Goal: Information Seeking & Learning: Learn about a topic

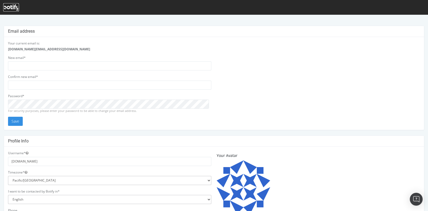
click at [12, 8] on icon at bounding box center [11, 8] width 16 height 6
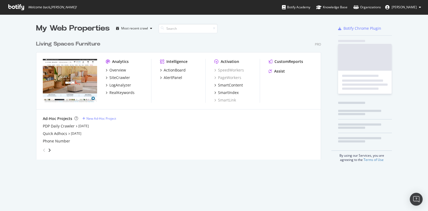
scroll to position [121, 284]
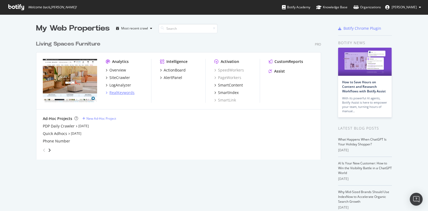
click at [124, 93] on div "RealKeywords" at bounding box center [121, 92] width 25 height 5
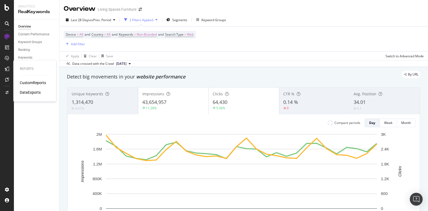
click at [29, 82] on div "CustomReports" at bounding box center [33, 82] width 26 height 5
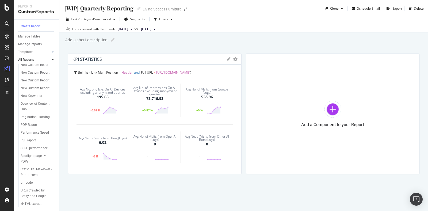
scroll to position [264, 0]
click at [37, 93] on div "New Keywords" at bounding box center [31, 96] width 21 height 6
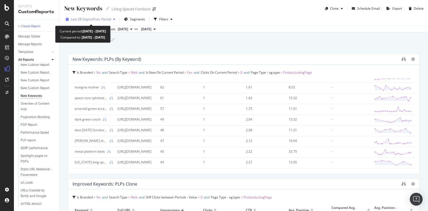
click at [81, 19] on span "Last 28 Days" at bounding box center [80, 19] width 19 height 5
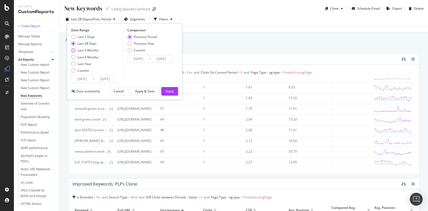
click at [73, 50] on div "Last 3 Months" at bounding box center [73, 50] width 4 height 4
type input "2025/05/31"
type input "2025/02/28"
type input "2025/05/30"
click at [172, 89] on div "Apply" at bounding box center [170, 91] width 8 height 5
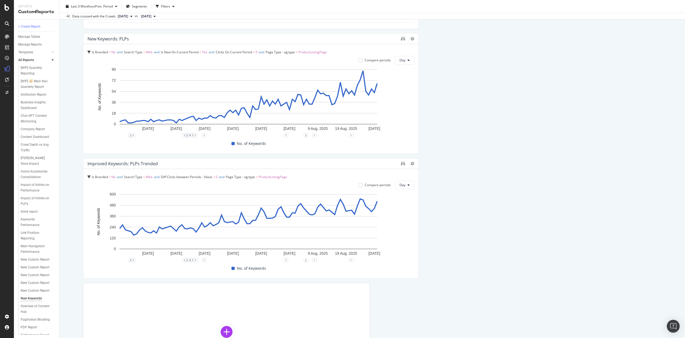
scroll to position [284, 0]
click at [428, 211] on div "New Keywords: PLPs (by Keyword) Is Branded = No and Search Type = Web and Is Ne…" at bounding box center [372, 87] width 578 height 606
click at [287, 109] on rect "A chart." at bounding box center [249, 97] width 258 height 55
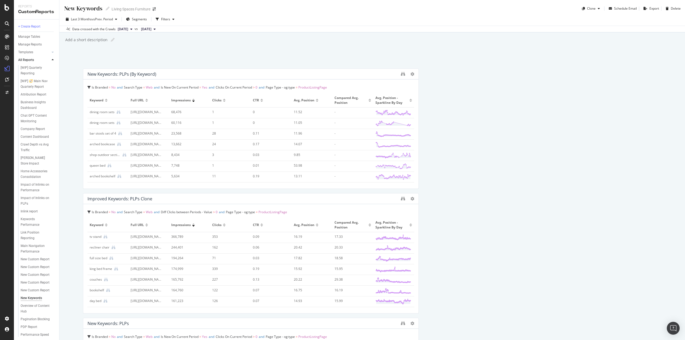
drag, startPoint x: 1369, startPoint y: 4, endPoint x: 505, endPoint y: 107, distance: 870.0
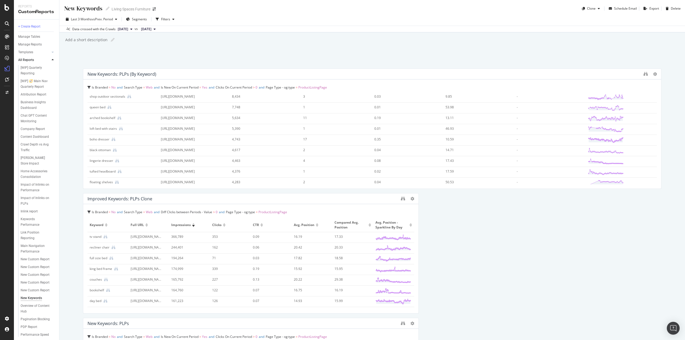
drag, startPoint x: 416, startPoint y: 90, endPoint x: 660, endPoint y: 112, distance: 245.2
click at [660, 112] on div "New Keywords New Keywords Living Spaces Furniture Clone Schedule Email Export D…" at bounding box center [371, 170] width 625 height 340
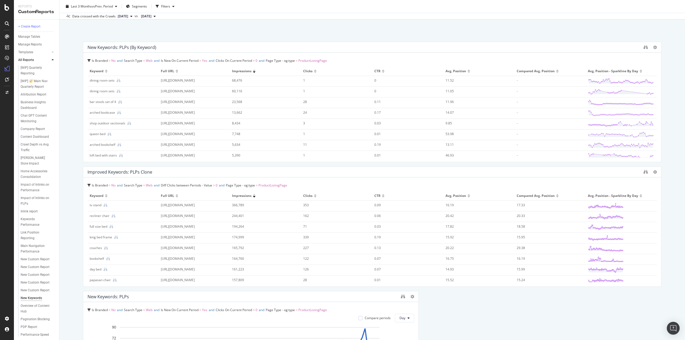
drag, startPoint x: 414, startPoint y: 216, endPoint x: 668, endPoint y: 219, distance: 253.9
click at [668, 219] on div "New Keywords New Keywords Living Spaces Furniture Clone Schedule Email Export D…" at bounding box center [371, 170] width 625 height 340
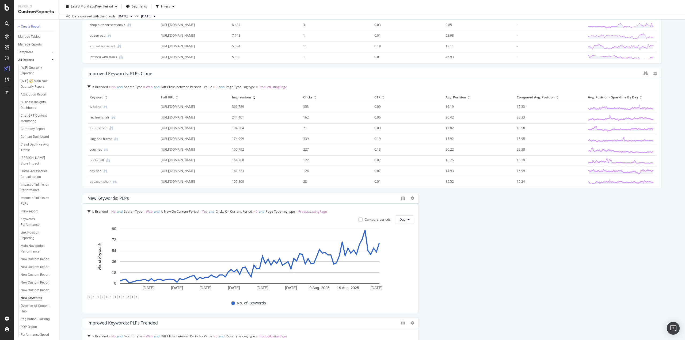
scroll to position [134, 0]
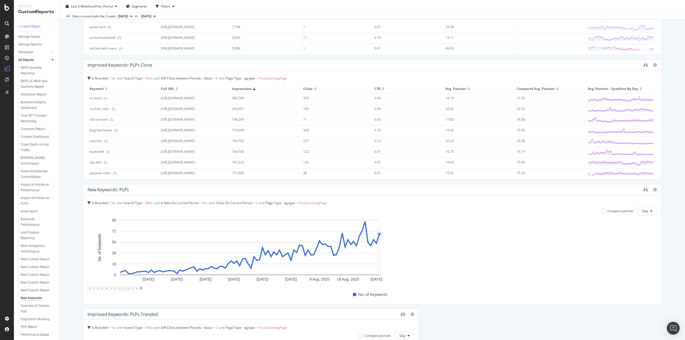
drag, startPoint x: 414, startPoint y: 258, endPoint x: 660, endPoint y: 259, distance: 245.6
click at [660, 259] on div "New Keywords New Keywords Living Spaces Furniture Clone Schedule Email Export D…" at bounding box center [371, 170] width 625 height 340
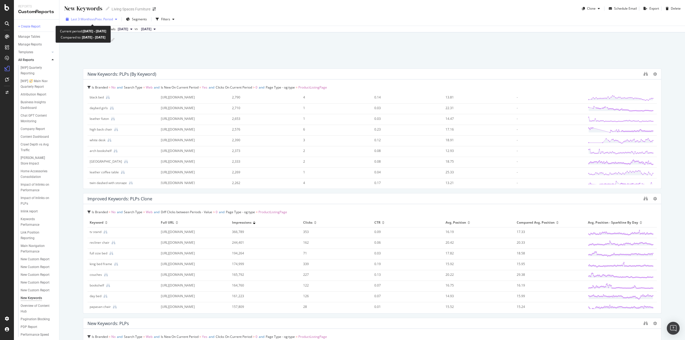
click at [110, 18] on span "vs Prev. Period" at bounding box center [102, 19] width 21 height 5
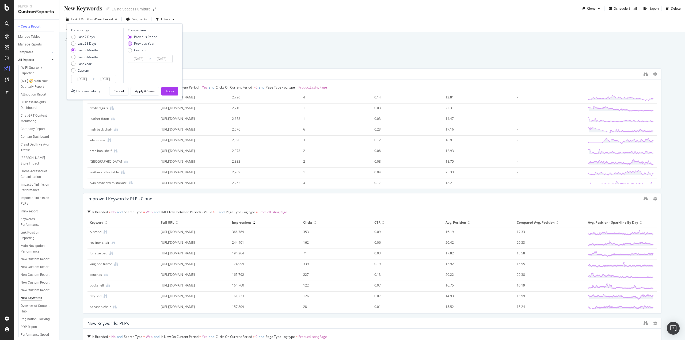
click at [129, 43] on div "Previous Year" at bounding box center [130, 43] width 4 height 4
type input "2024/06/01"
type input "2024/08/31"
click at [171, 91] on div "Apply" at bounding box center [170, 91] width 8 height 5
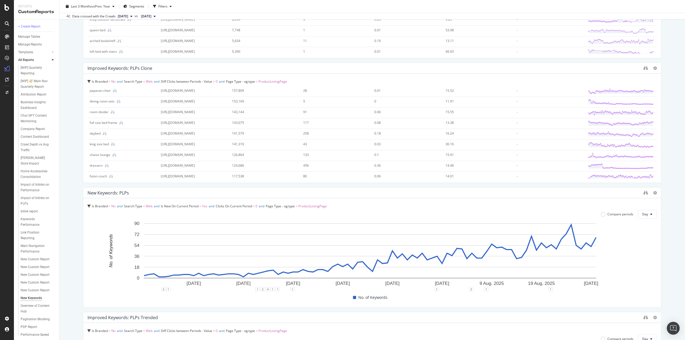
scroll to position [134, 0]
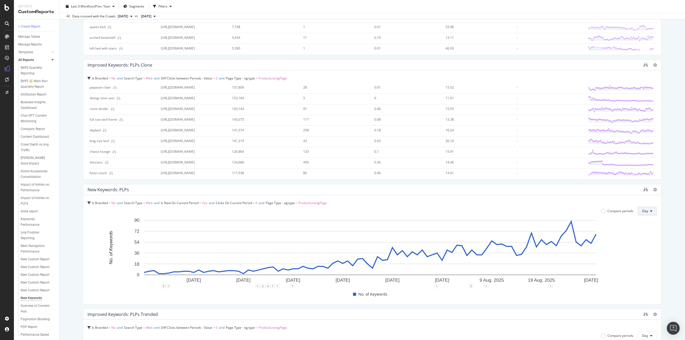
click at [650, 211] on icon at bounding box center [651, 210] width 2 height 3
click at [644, 242] on span "Month" at bounding box center [644, 241] width 10 height 5
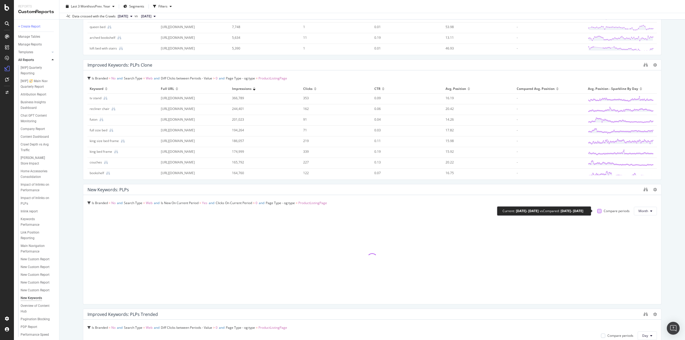
click at [597, 210] on div at bounding box center [599, 211] width 4 height 4
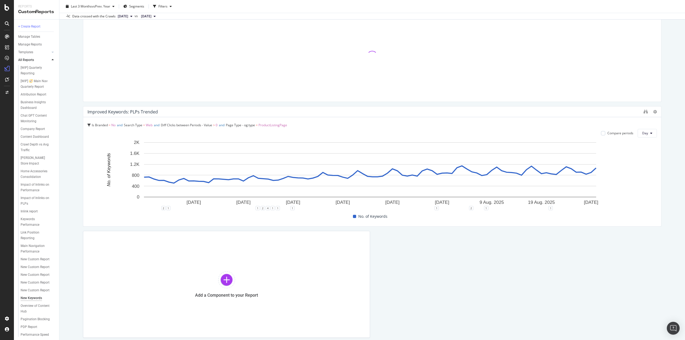
scroll to position [294, 0]
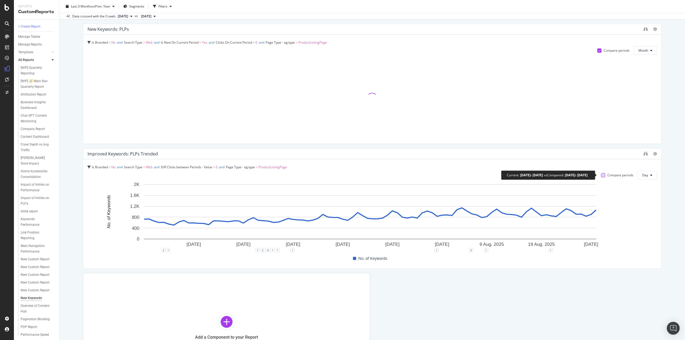
click at [601, 174] on div at bounding box center [603, 175] width 4 height 4
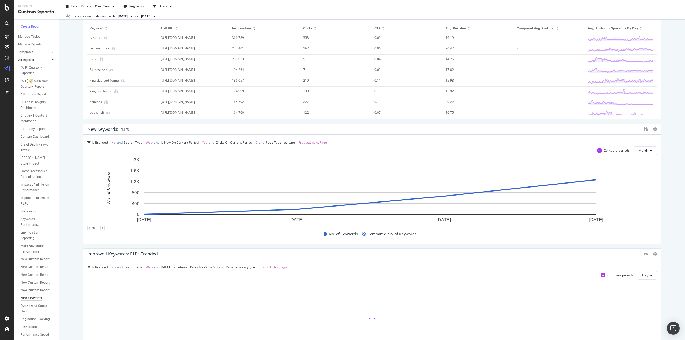
scroll to position [187, 0]
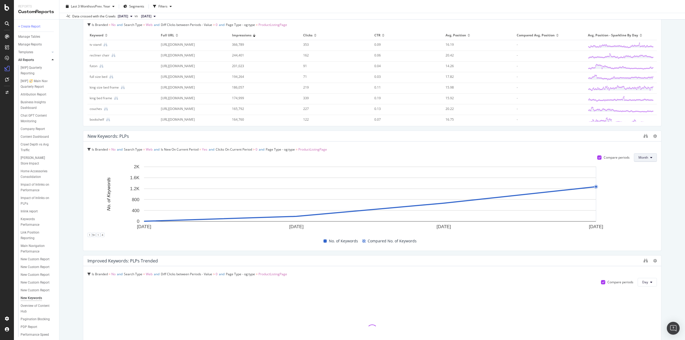
click at [639, 155] on span "Month" at bounding box center [643, 157] width 10 height 5
click at [640, 171] on div "Day" at bounding box center [639, 168] width 19 height 8
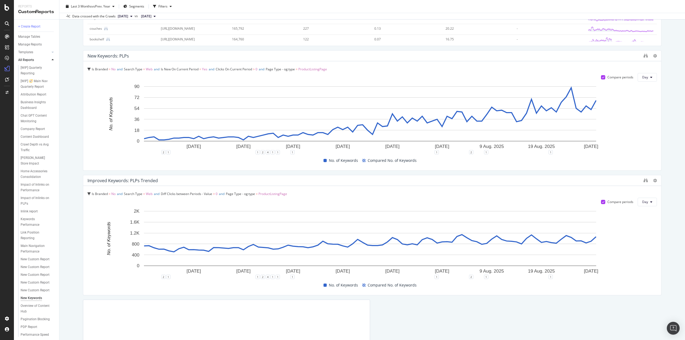
scroll to position [376, 0]
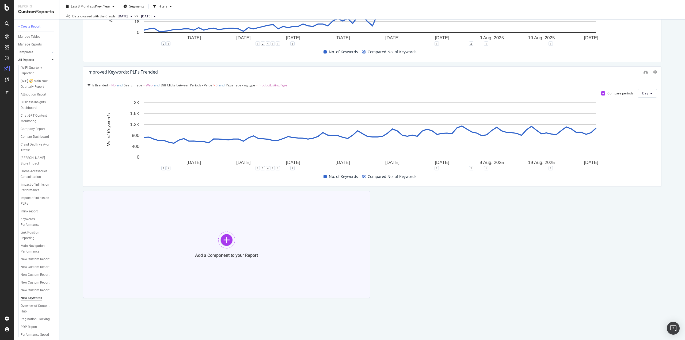
click at [230, 237] on div at bounding box center [226, 239] width 17 height 17
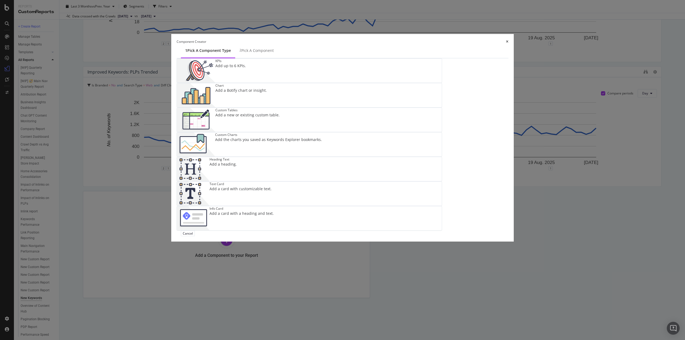
click at [280, 118] on div "Add a new or existing custom table." at bounding box center [247, 114] width 64 height 5
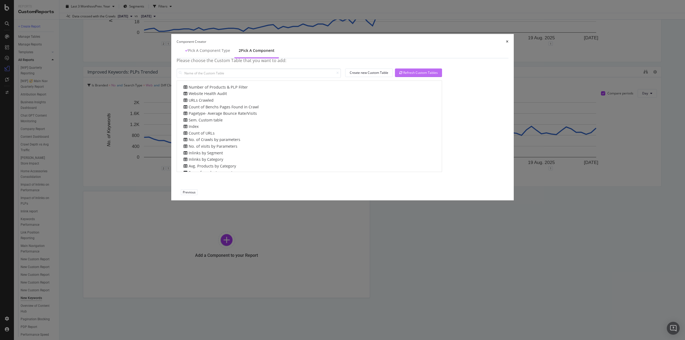
click at [402, 74] on icon "modal" at bounding box center [400, 72] width 3 height 3
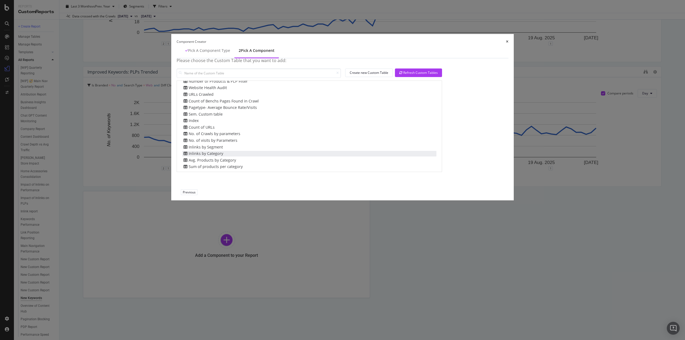
scroll to position [0, 0]
click at [276, 78] on input "modal" at bounding box center [259, 72] width 164 height 9
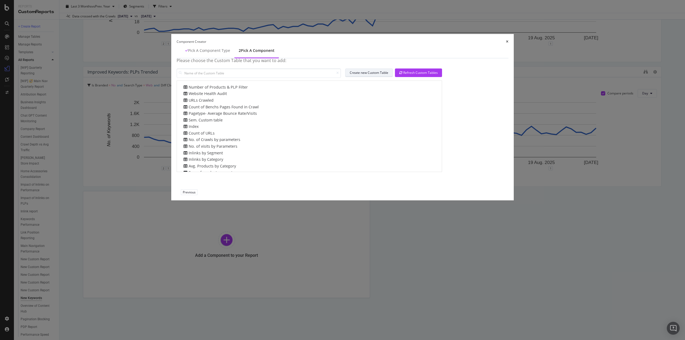
click at [388, 75] on div "Create new Custom Table" at bounding box center [369, 72] width 39 height 5
click at [506, 43] on icon "times" at bounding box center [507, 41] width 2 height 3
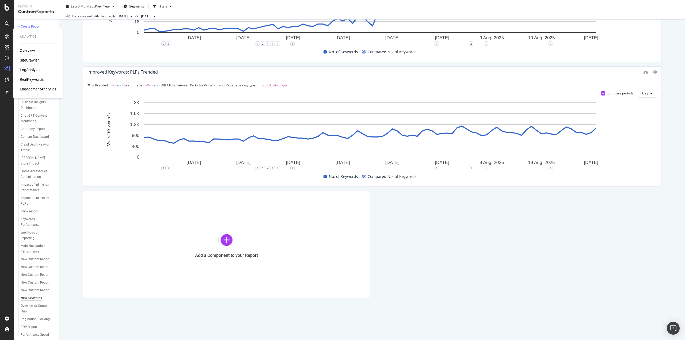
click at [40, 78] on div "RealKeywords" at bounding box center [32, 79] width 24 height 5
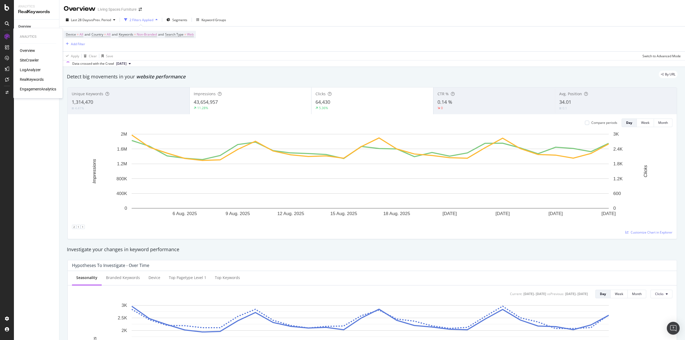
click at [42, 90] on div "EngagementAnalytics" at bounding box center [38, 88] width 36 height 5
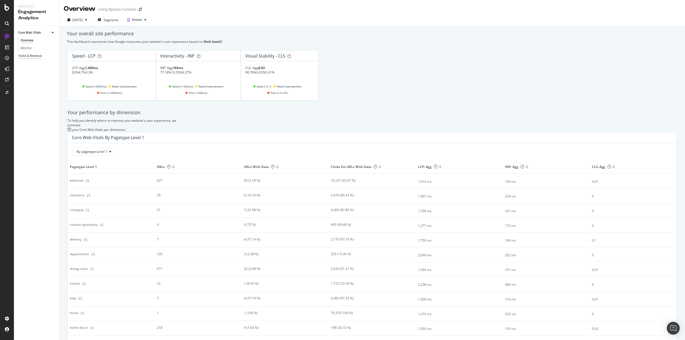
click at [39, 57] on div "Visits & Revenue" at bounding box center [30, 56] width 24 height 6
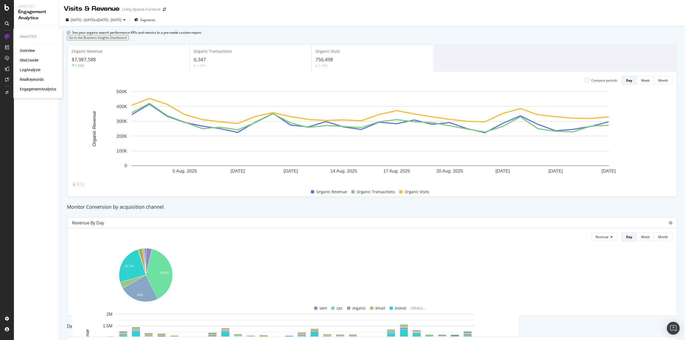
click at [36, 50] on div "Overview" at bounding box center [38, 50] width 36 height 5
click at [30, 49] on div "Overview" at bounding box center [27, 50] width 15 height 5
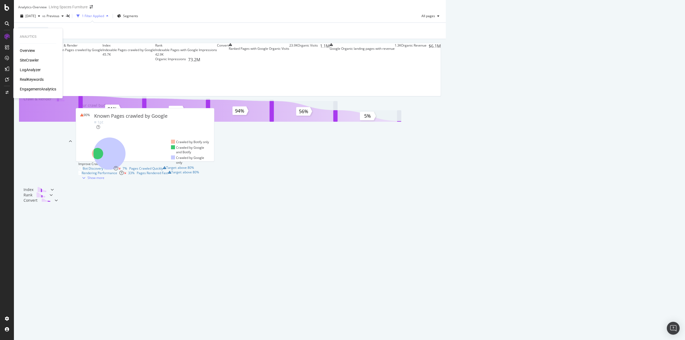
click at [39, 79] on div "RealKeywords" at bounding box center [32, 79] width 24 height 5
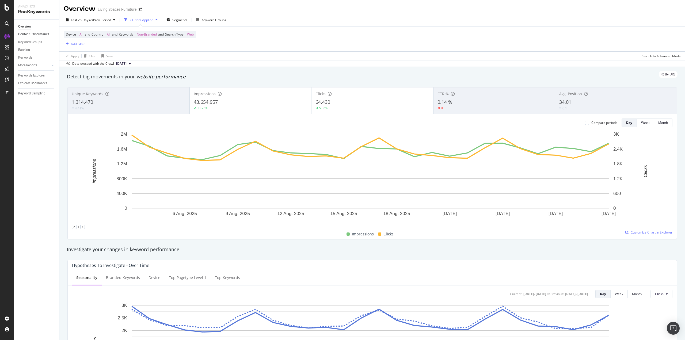
click at [35, 33] on div "Content Performance" at bounding box center [33, 35] width 31 height 6
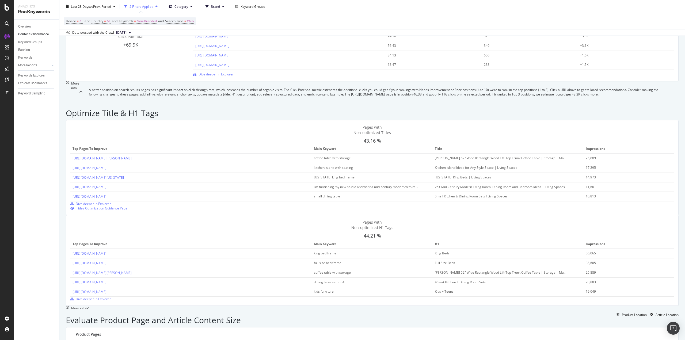
scroll to position [161, 0]
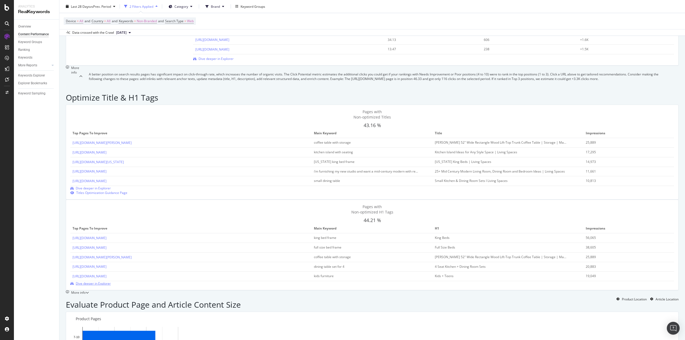
click at [111, 281] on span "Dive deeper in Explorer" at bounding box center [93, 283] width 35 height 5
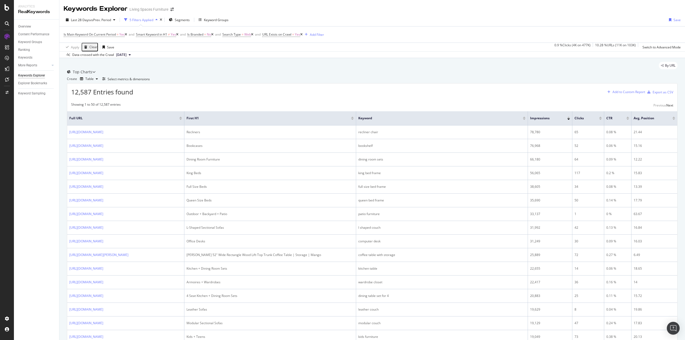
click at [622, 94] on div "Add to Custom Report" at bounding box center [628, 91] width 33 height 3
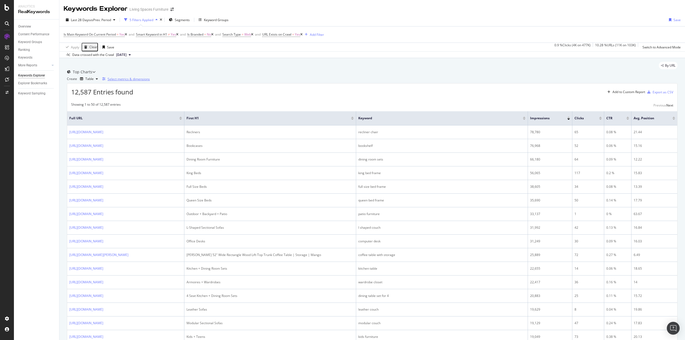
click at [150, 81] on div "Select metrics & dimensions" at bounding box center [129, 79] width 42 height 5
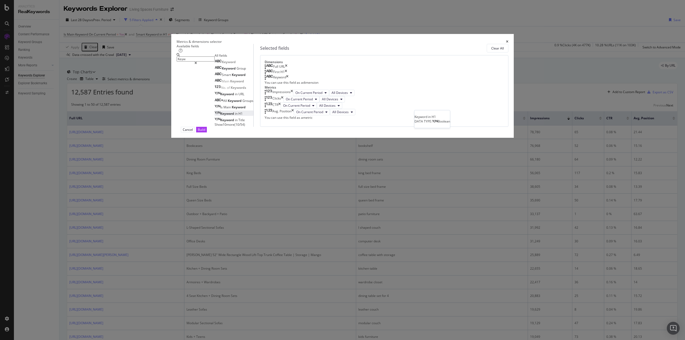
type input "Keyw"
click at [243, 116] on span "H1" at bounding box center [240, 113] width 4 height 5
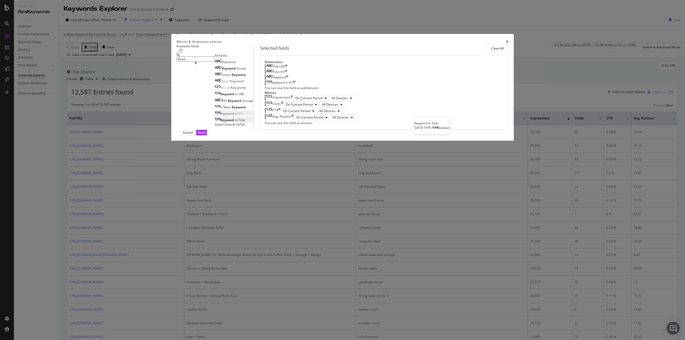
click at [245, 122] on span "Title" at bounding box center [241, 120] width 6 height 5
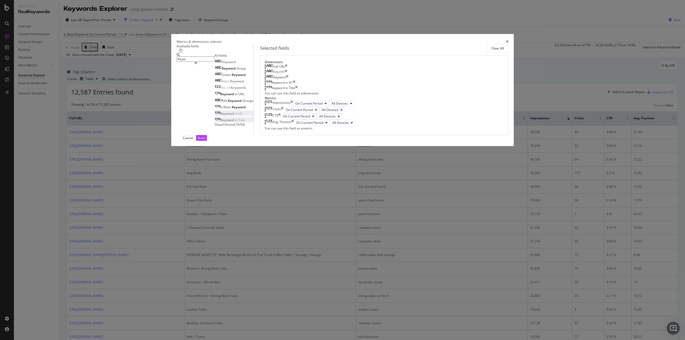
click at [234, 127] on span "Show 10 more" at bounding box center [225, 124] width 20 height 5
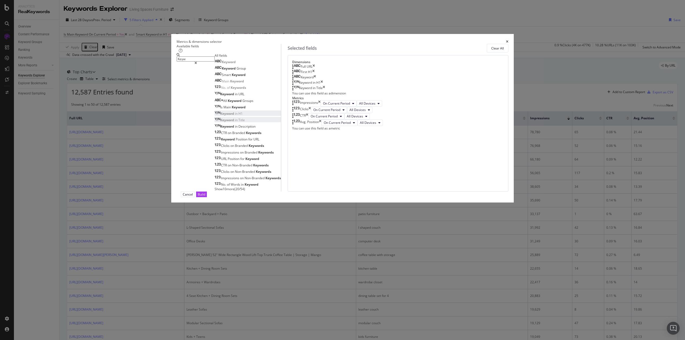
click at [299, 83] on icon "modal" at bounding box center [296, 81] width 6 height 3
click at [293, 86] on icon "modal" at bounding box center [292, 82] width 1 height 5
click at [205, 197] on div "Build" at bounding box center [201, 194] width 7 height 5
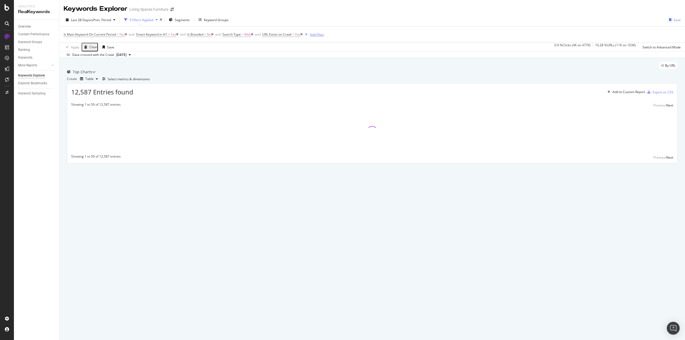
click at [324, 35] on div "Add Filter" at bounding box center [317, 34] width 14 height 5
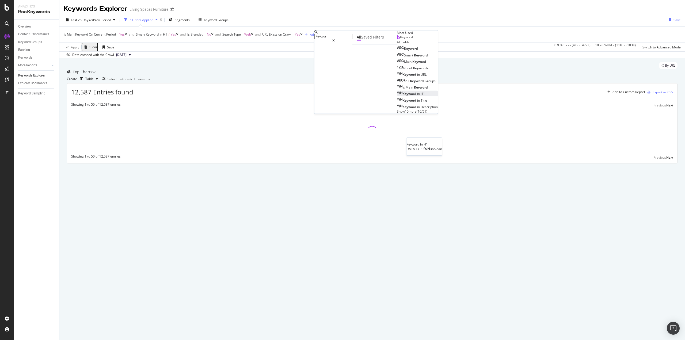
type input "Keywor"
click at [397, 96] on div "Keyword in H1" at bounding box center [411, 93] width 28 height 5
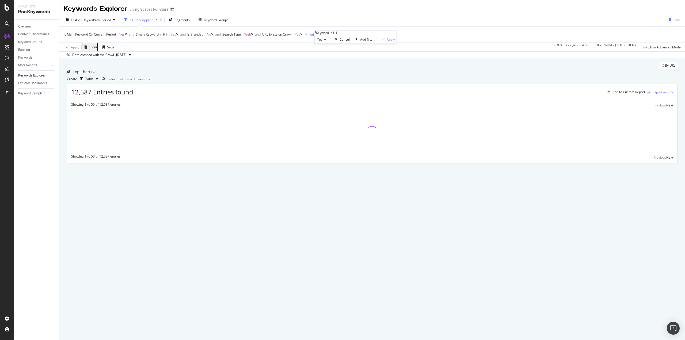
click at [329, 44] on div "Yes" at bounding box center [322, 39] width 17 height 9
click at [331, 55] on div "No" at bounding box center [323, 52] width 16 height 6
click at [385, 41] on div "Apply" at bounding box center [389, 39] width 8 height 5
click at [364, 34] on div "Add Filter" at bounding box center [357, 34] width 14 height 5
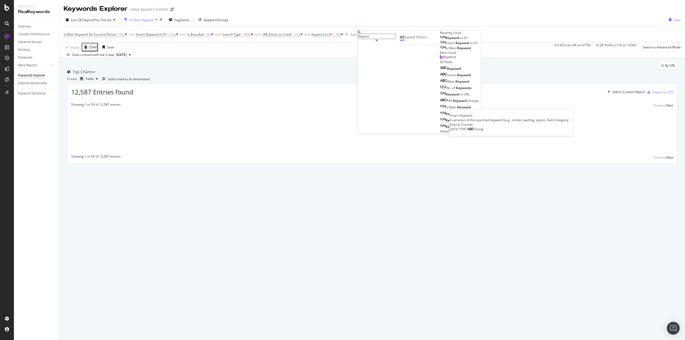
scroll to position [39, 0]
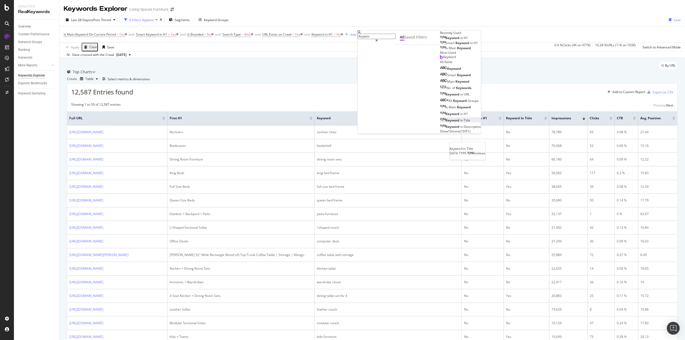
click at [464, 122] on span "Title" at bounding box center [467, 120] width 6 height 5
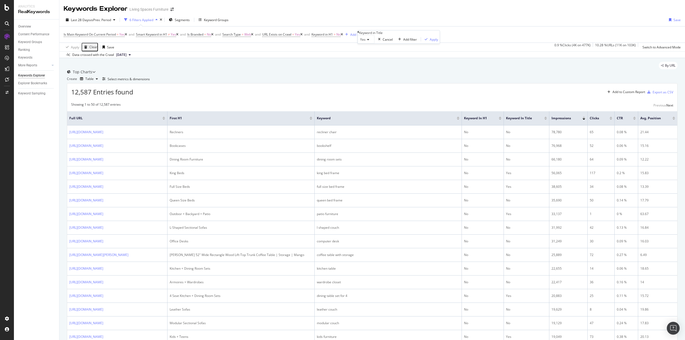
click at [369, 41] on icon at bounding box center [367, 39] width 4 height 3
click at [374, 55] on div "No" at bounding box center [366, 52] width 16 height 6
click at [429, 41] on div "Apply" at bounding box center [433, 39] width 8 height 5
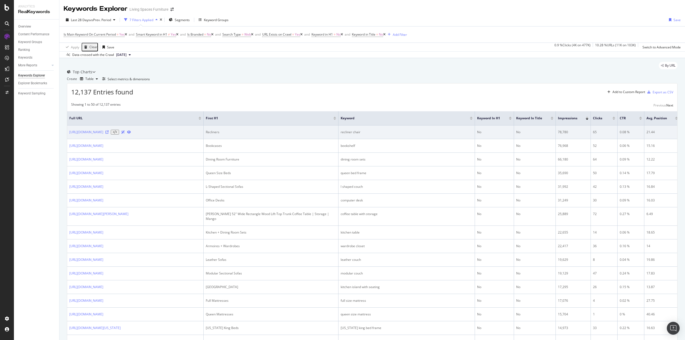
click at [109, 134] on icon at bounding box center [106, 132] width 3 height 3
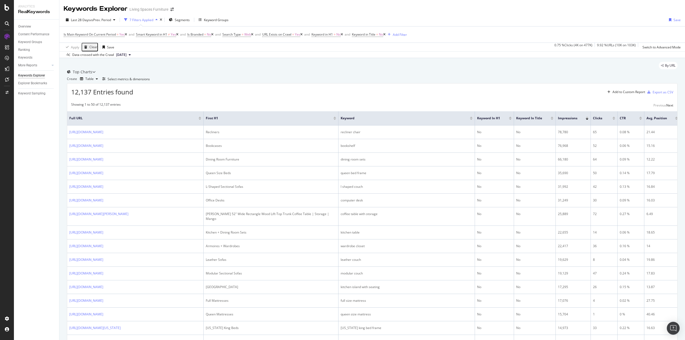
click at [96, 74] on icon at bounding box center [93, 71] width 3 height 3
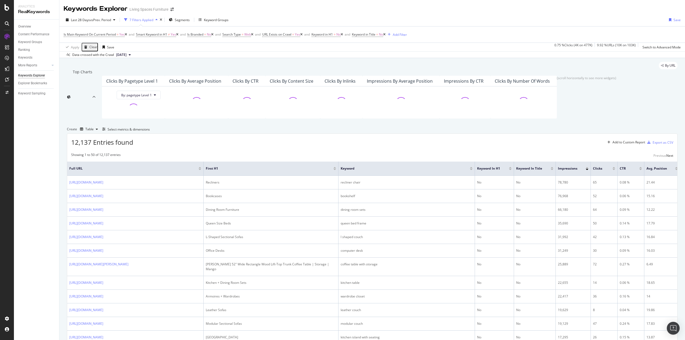
click at [96, 96] on icon at bounding box center [93, 97] width 3 height 3
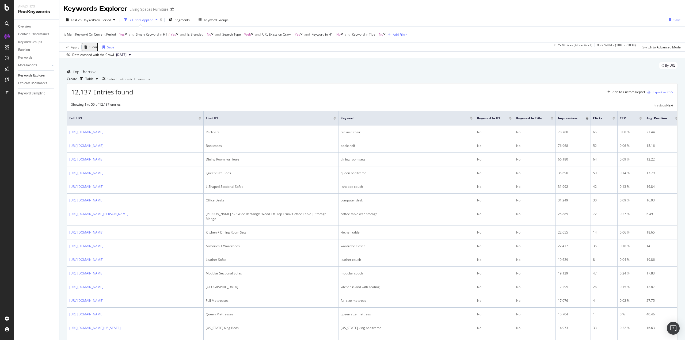
click at [110, 48] on div "Save" at bounding box center [110, 47] width 7 height 5
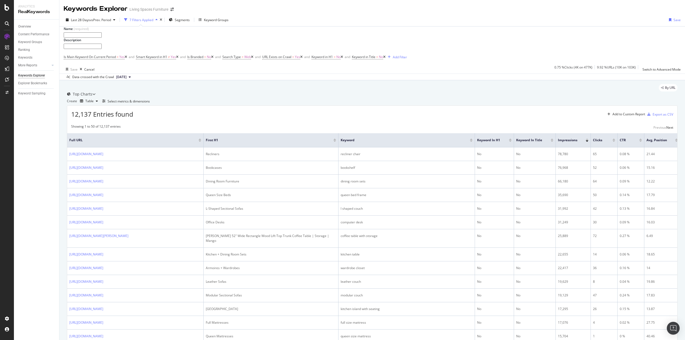
type input "K"
type input "Main Keywords Not in Title + H1"
click at [73, 72] on div "Save" at bounding box center [73, 69] width 7 height 5
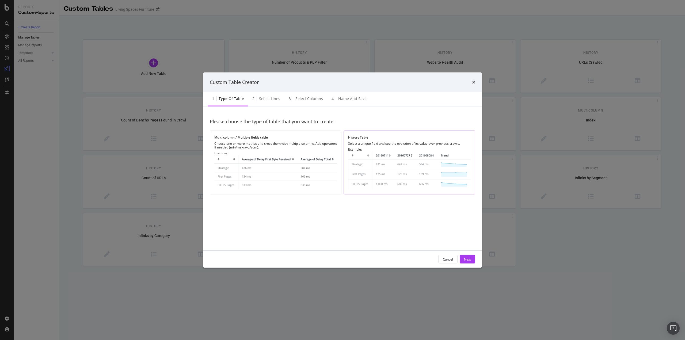
click at [371, 163] on img "modal" at bounding box center [409, 170] width 123 height 38
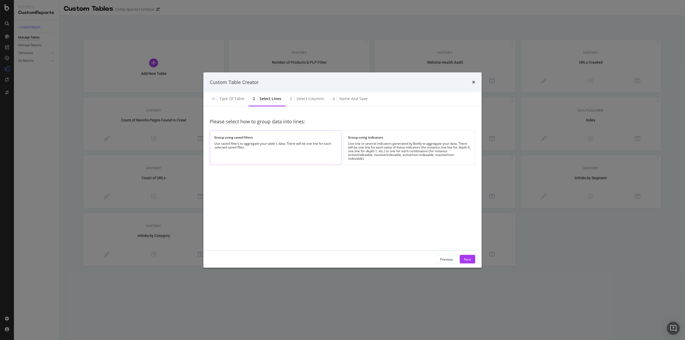
click at [270, 140] on div "Group using saved filters Use saved filters to aggregate your table's data. The…" at bounding box center [276, 148] width 132 height 35
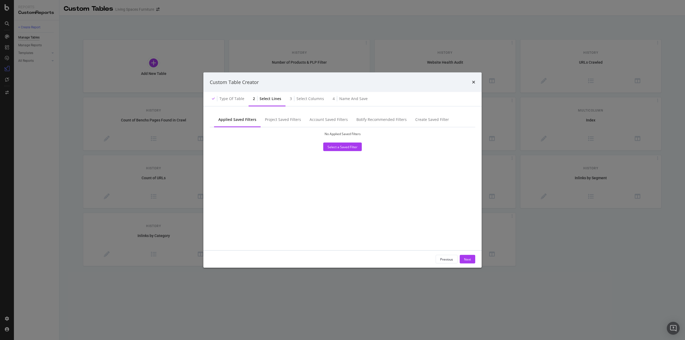
click at [350, 151] on div "No Applied Saved Filters Select a Saved Filter" at bounding box center [342, 142] width 257 height 20
click at [350, 149] on div "Select a Saved Filter" at bounding box center [342, 146] width 30 height 5
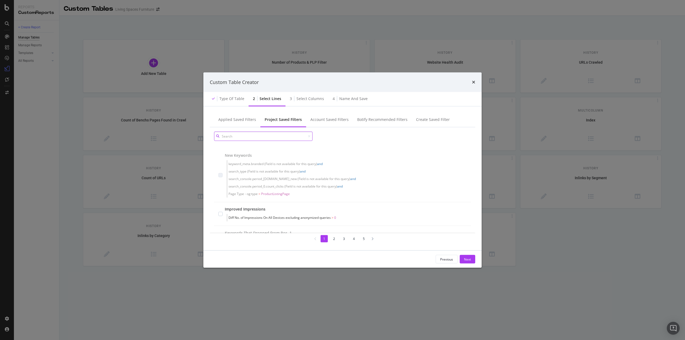
click at [270, 139] on input "modal" at bounding box center [263, 136] width 98 height 9
click at [473, 82] on icon "times" at bounding box center [473, 82] width 3 height 4
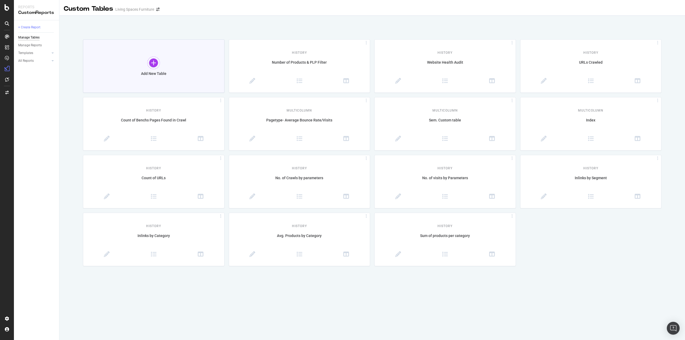
click at [152, 66] on div at bounding box center [153, 62] width 13 height 13
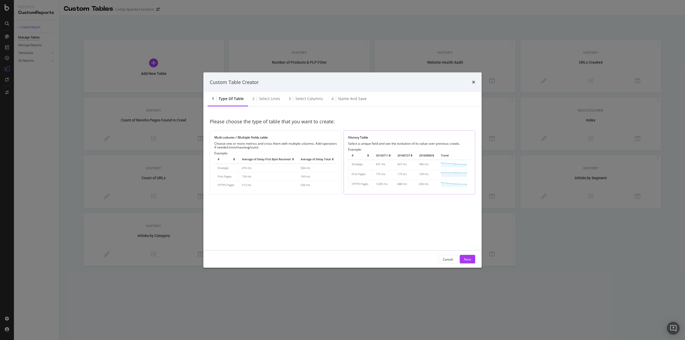
click at [443, 178] on img "modal" at bounding box center [409, 170] width 123 height 38
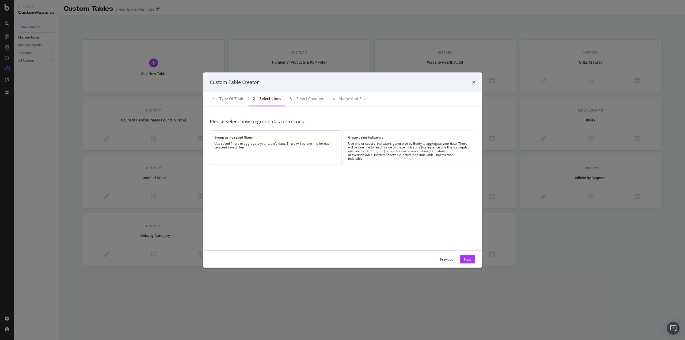
click at [292, 148] on div "Use saved filters to aggregate your table's data. There will be one line for ea…" at bounding box center [275, 145] width 123 height 7
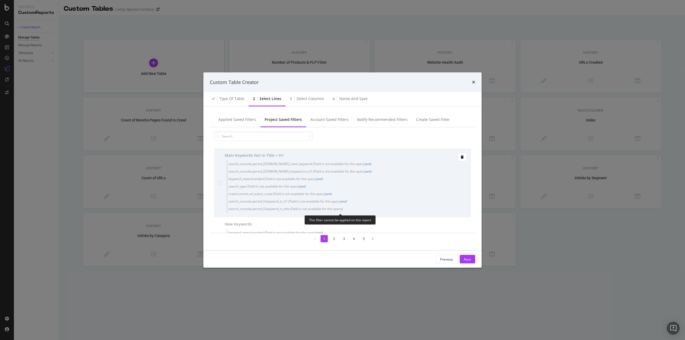
click at [310, 163] on span "search_console.period_0.is_main_keyword (Field is not available for this query)" at bounding box center [296, 164] width 137 height 5
click at [357, 190] on span "search_console.period_0.is_main_keyword (Field is not available for this query)…" at bounding box center [331, 186] width 209 height 52
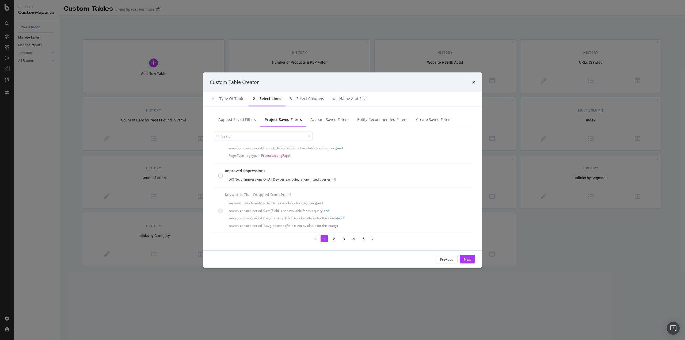
scroll to position [27, 0]
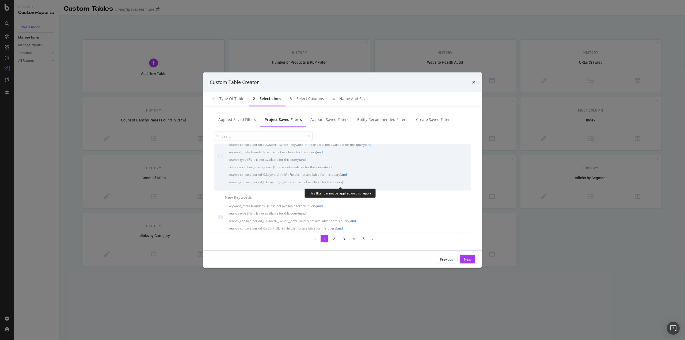
click at [357, 169] on span "crawl.current.url_exists_crawl (Field is not available for this query) and" at bounding box center [331, 166] width 207 height 7
